Goal: Task Accomplishment & Management: Manage account settings

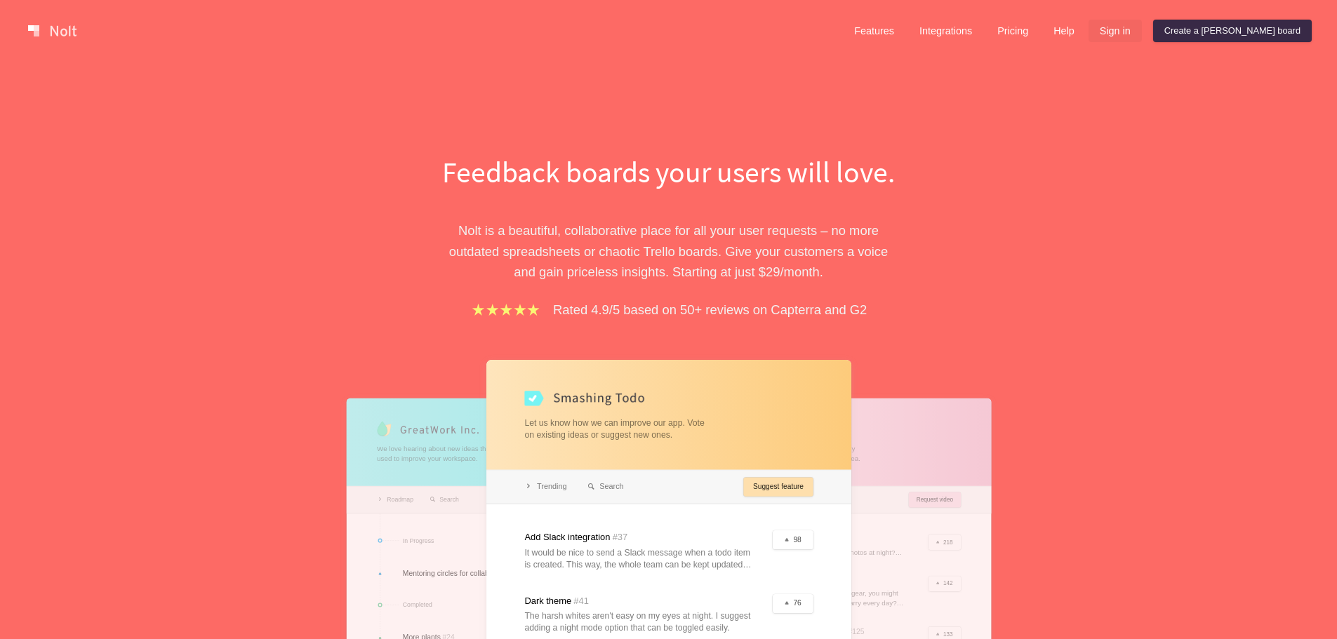
click at [1142, 33] on link "Sign in" at bounding box center [1115, 31] width 53 height 22
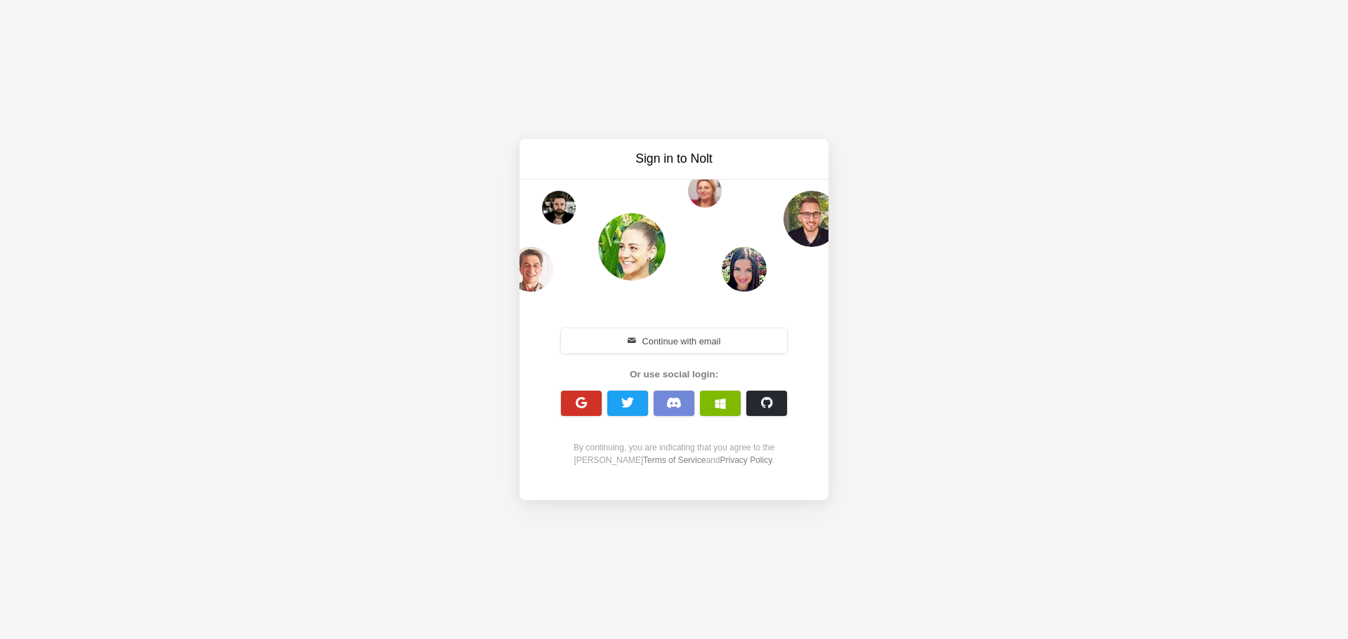
click at [577, 402] on span "button" at bounding box center [581, 403] width 13 height 13
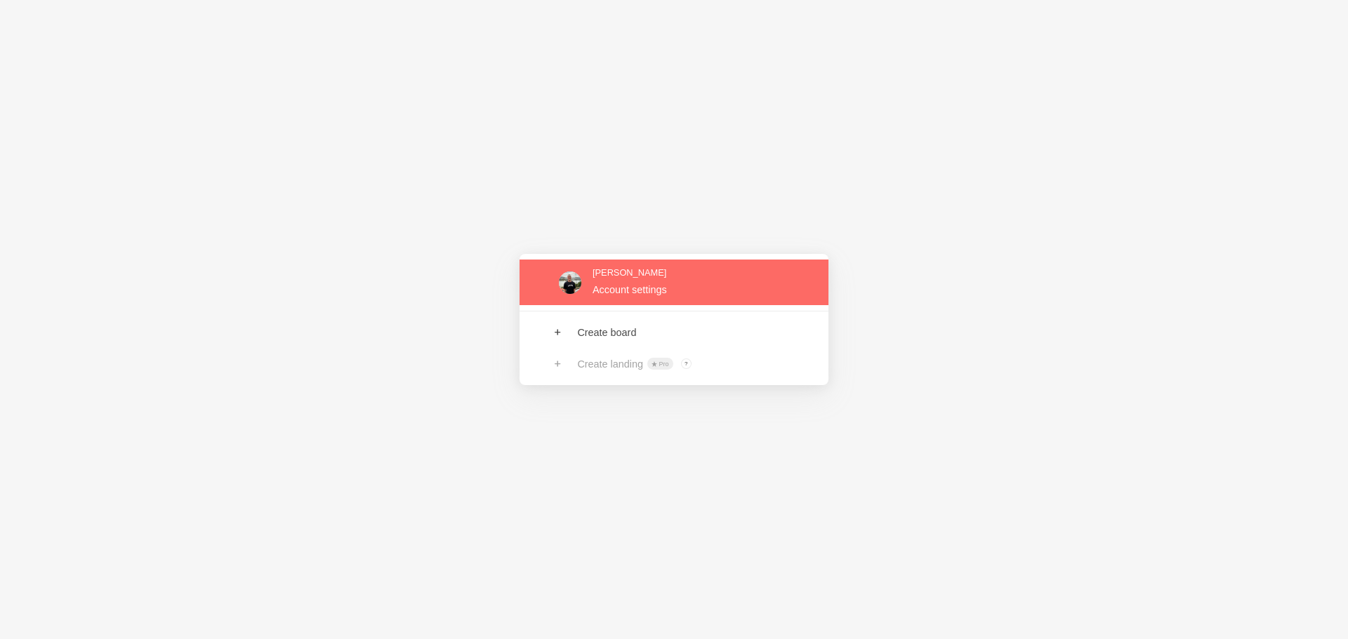
click at [611, 290] on link at bounding box center [673, 283] width 309 height 46
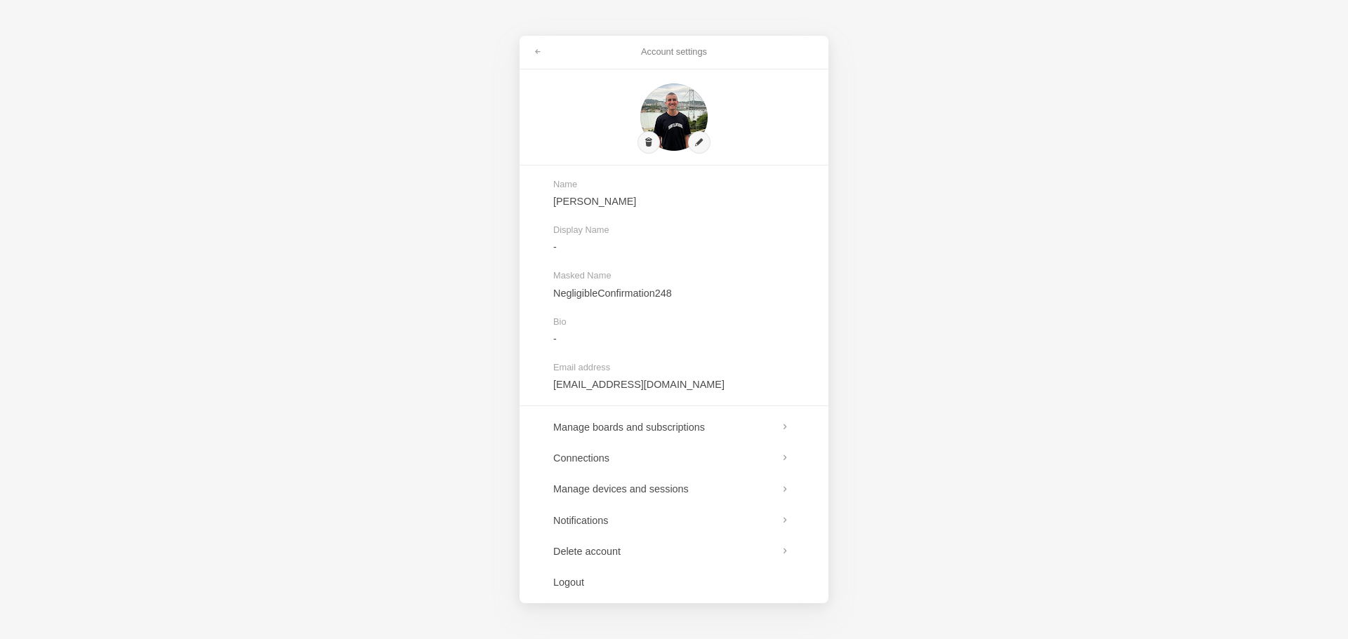
click at [1001, 464] on div "Account settings Name Octávio Demos Display Name - Masked Name NegligibleConfir…" at bounding box center [674, 319] width 1348 height 639
